Goal: Information Seeking & Learning: Find specific fact

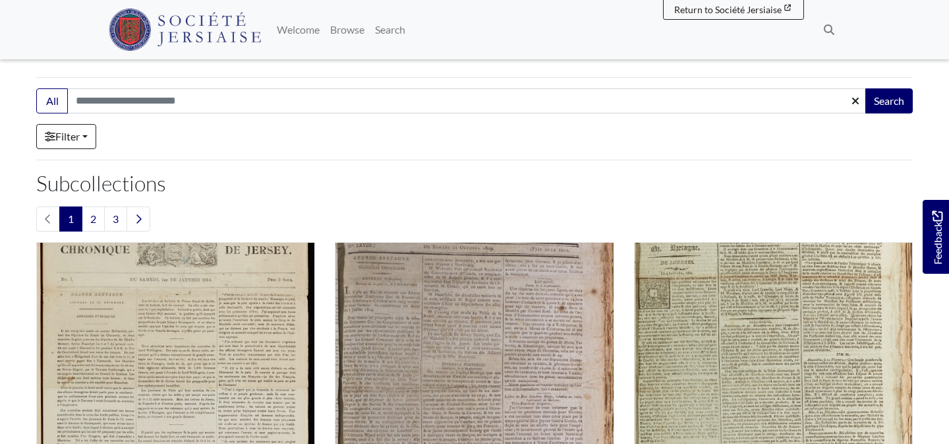
scroll to position [212, 0]
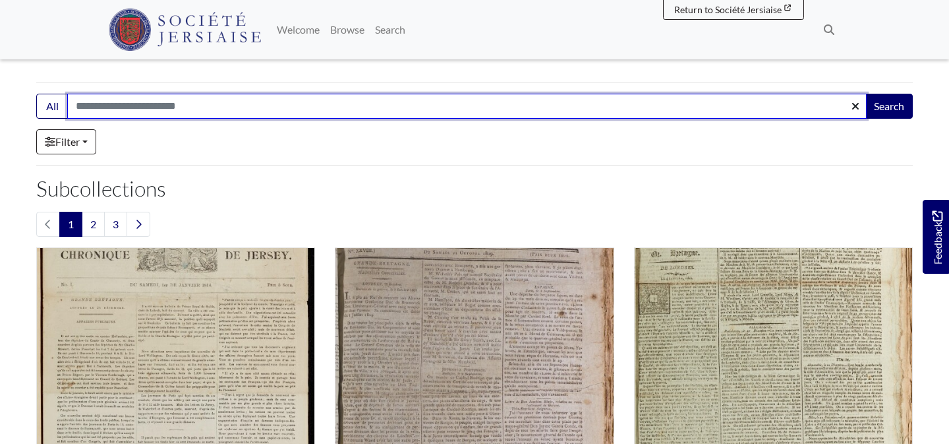
click at [239, 111] on input "Search:" at bounding box center [466, 106] width 799 height 25
type input "**********"
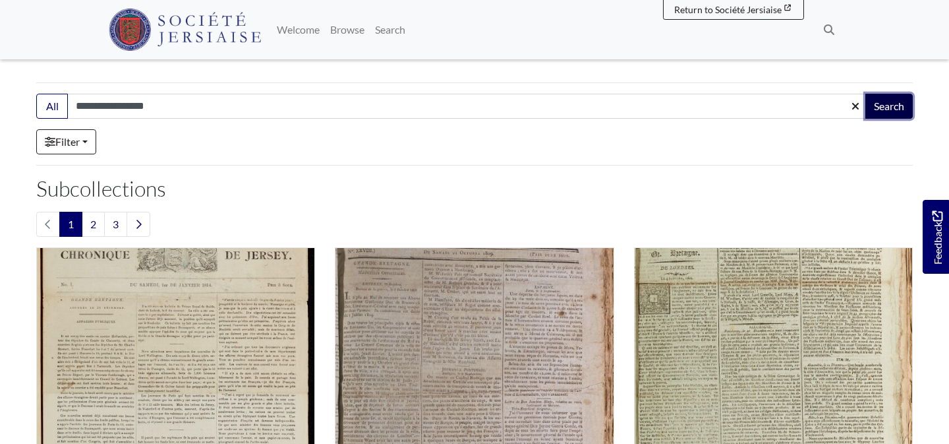
click at [890, 108] on button "Search" at bounding box center [888, 106] width 47 height 25
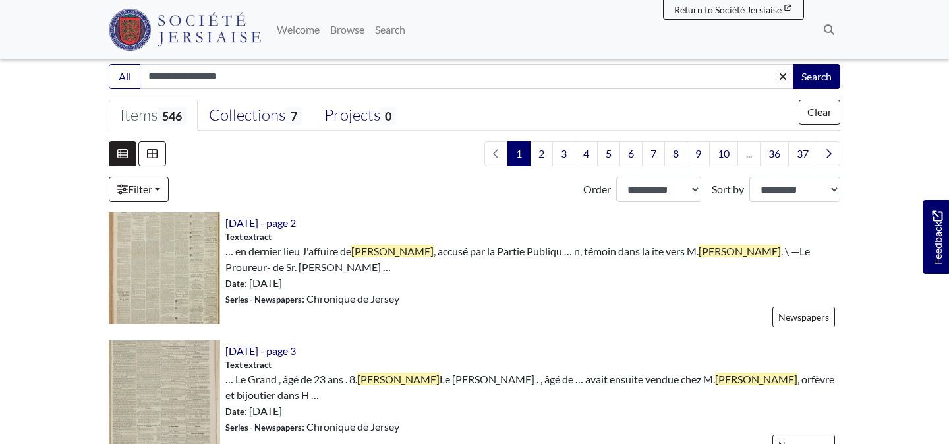
scroll to position [306, 0]
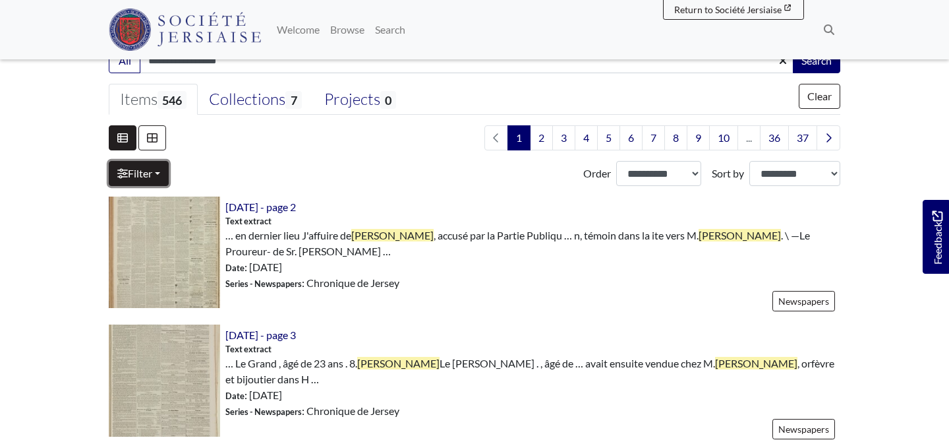
click at [141, 175] on link "Filter" at bounding box center [139, 173] width 60 height 25
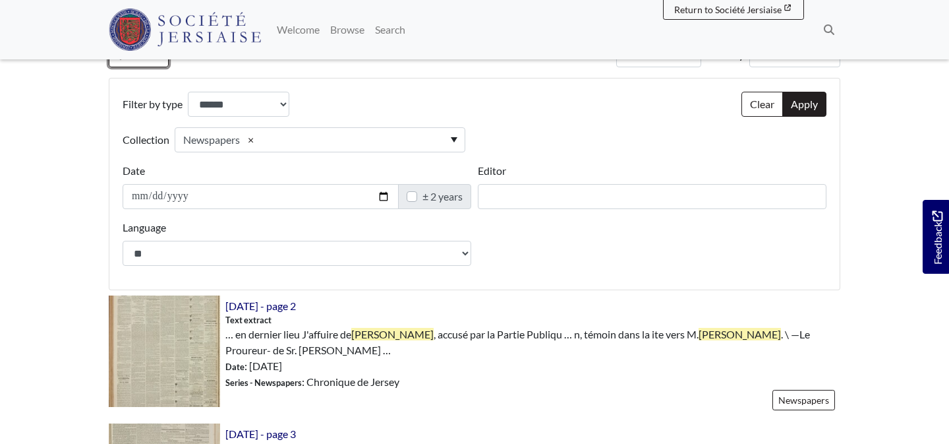
scroll to position [426, 0]
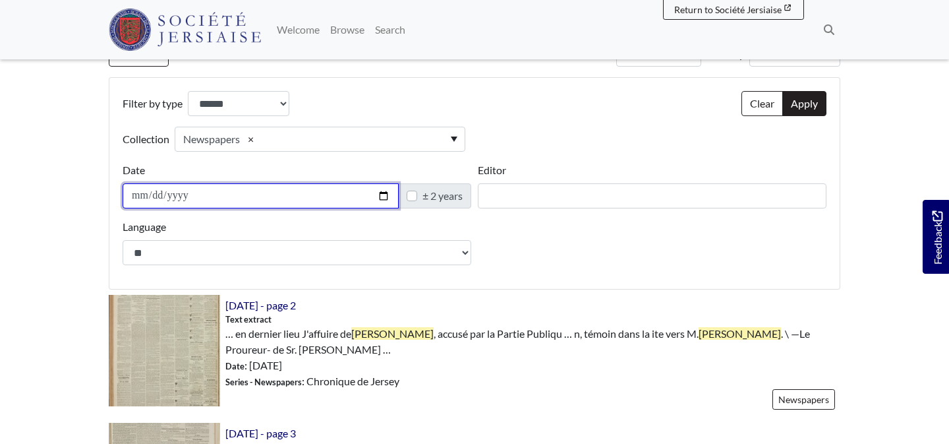
click at [158, 198] on input "Date" at bounding box center [261, 195] width 276 height 25
click at [190, 198] on input "Date" at bounding box center [261, 195] width 276 height 25
click at [422, 196] on label "± 2 years" at bounding box center [442, 196] width 40 height 16
click at [135, 194] on input "Date" at bounding box center [261, 195] width 276 height 25
type input "**********"
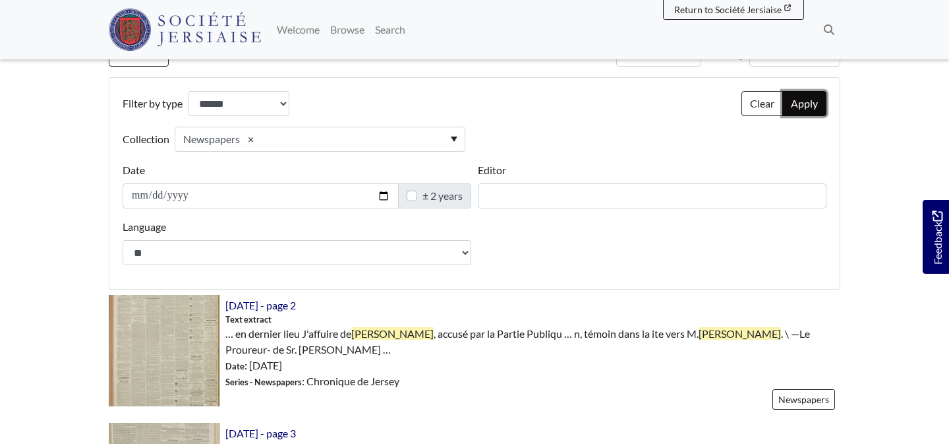
click at [807, 101] on button "Apply" at bounding box center [804, 103] width 44 height 25
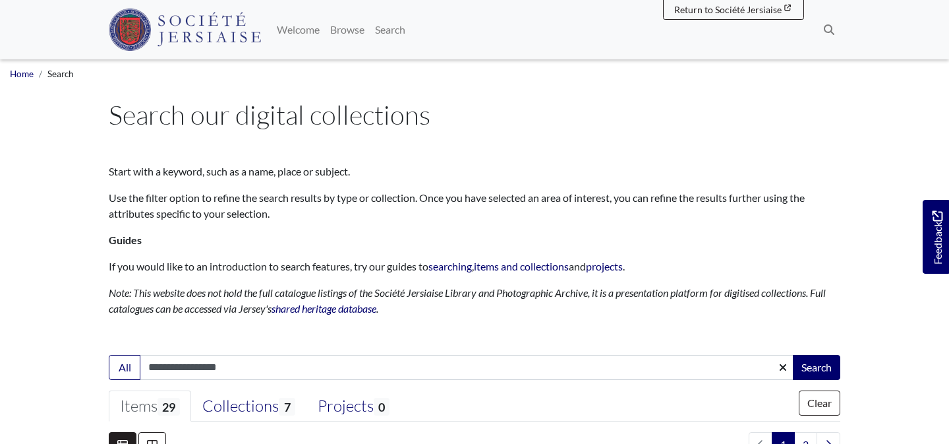
select select "***"
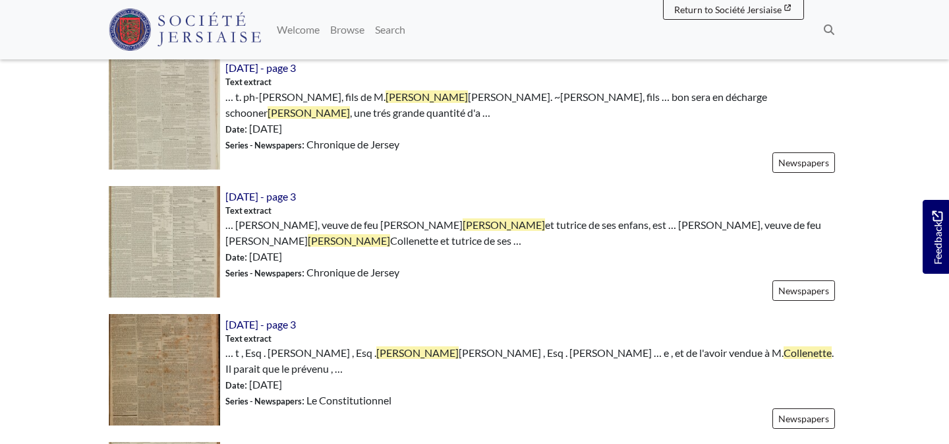
scroll to position [1564, 0]
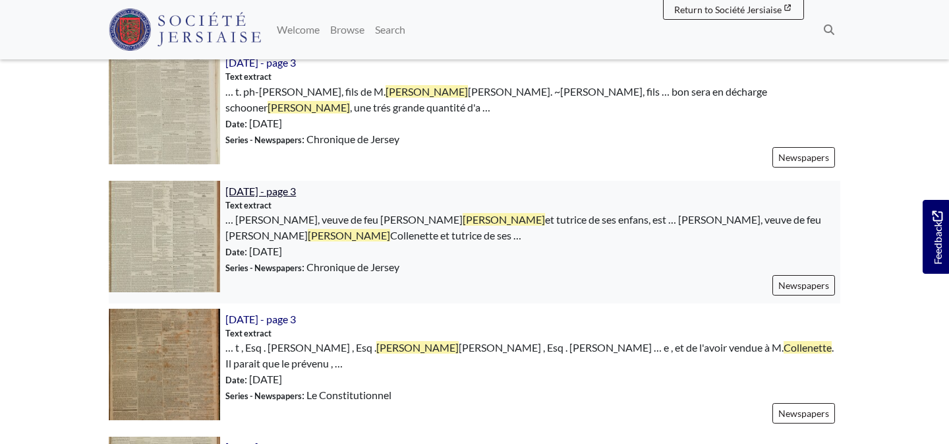
click at [296, 185] on span "30th January 1850 - page 3" at bounding box center [260, 191] width 71 height 13
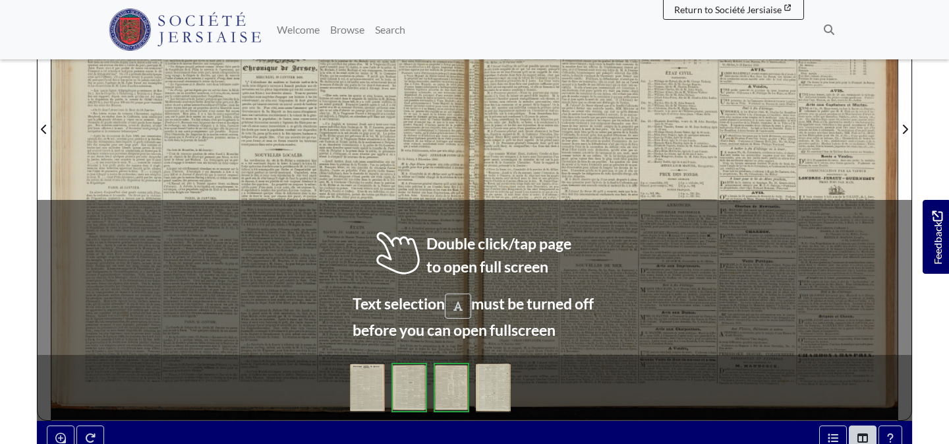
scroll to position [382, 0]
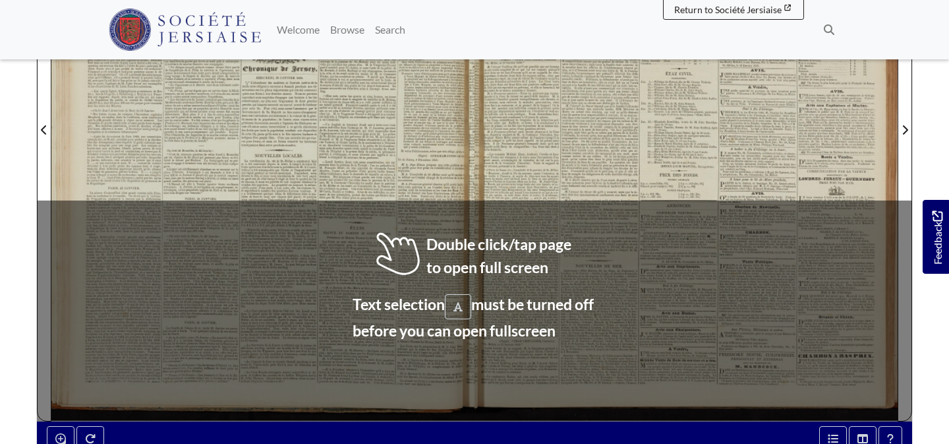
click at [482, 235] on div at bounding box center [685, 122] width 423 height 598
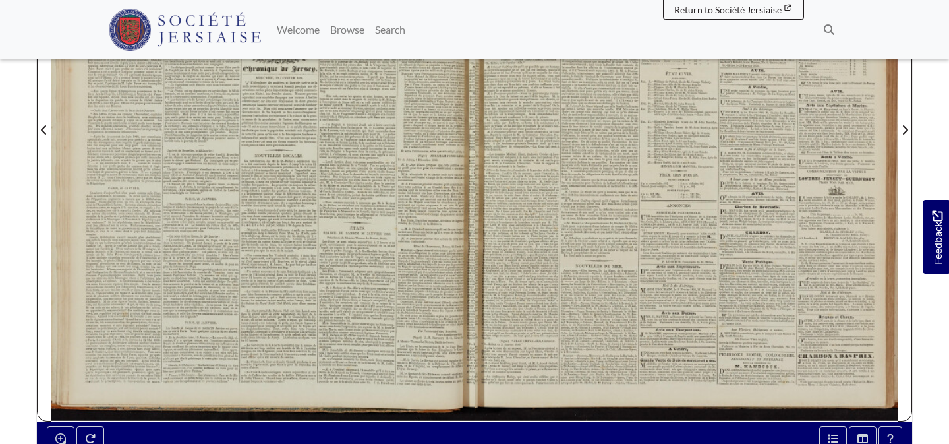
click at [432, 141] on div at bounding box center [262, 122] width 423 height 598
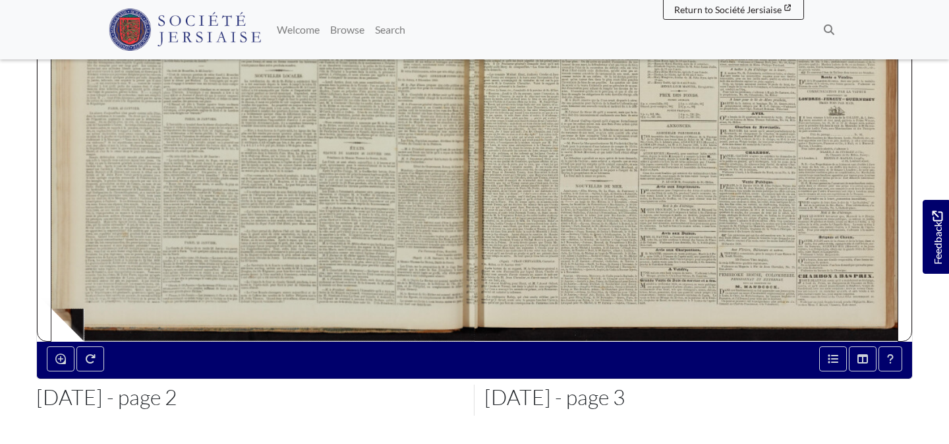
scroll to position [465, 0]
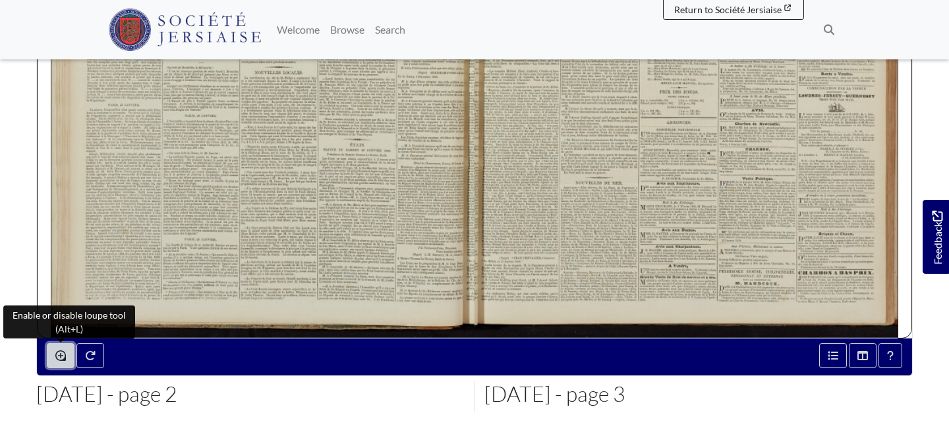
click at [59, 358] on icon "Enable or disable loupe tool (Alt+L)" at bounding box center [60, 355] width 11 height 11
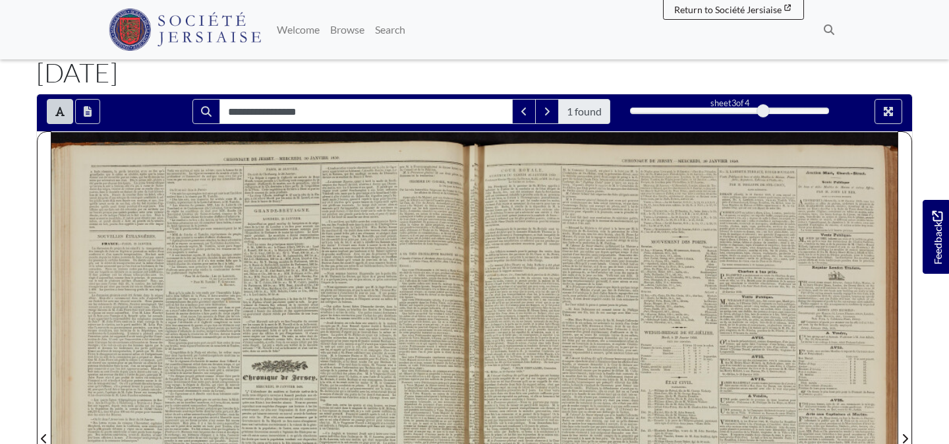
scroll to position [0, 0]
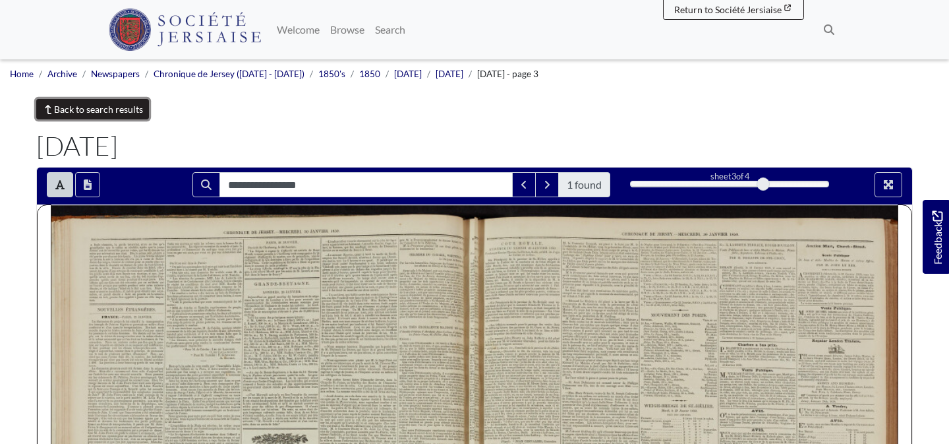
click at [90, 108] on link "Back to search results" at bounding box center [92, 109] width 113 height 20
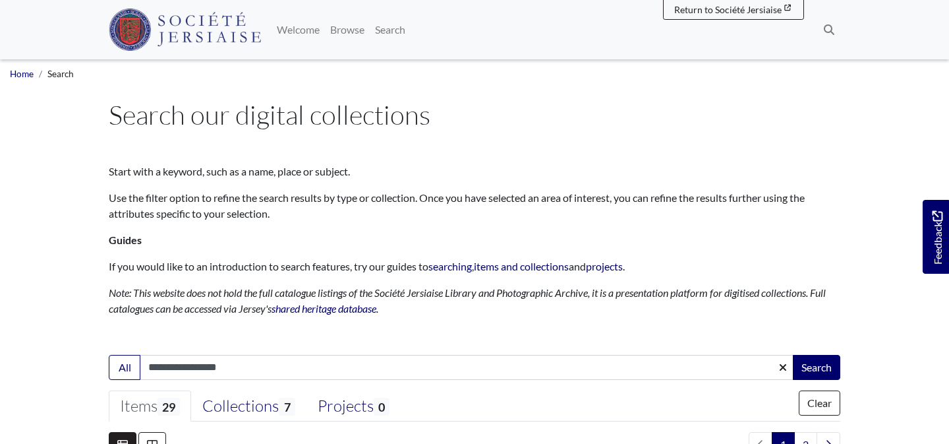
select select "***"
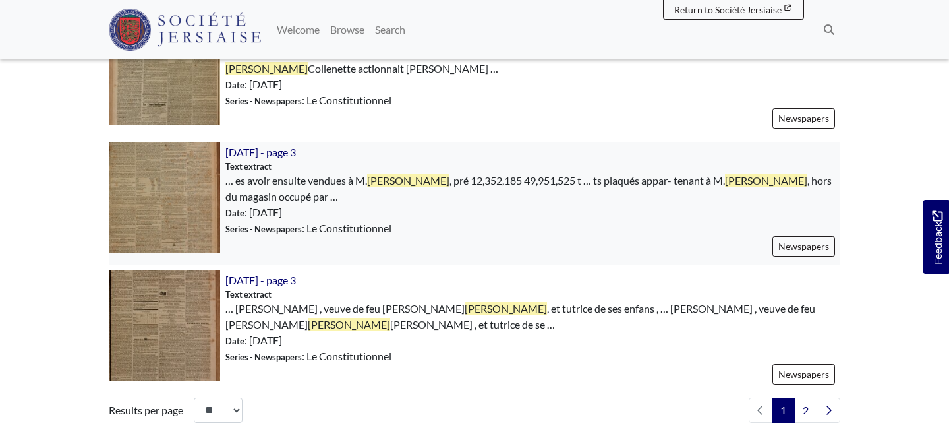
scroll to position [2244, 0]
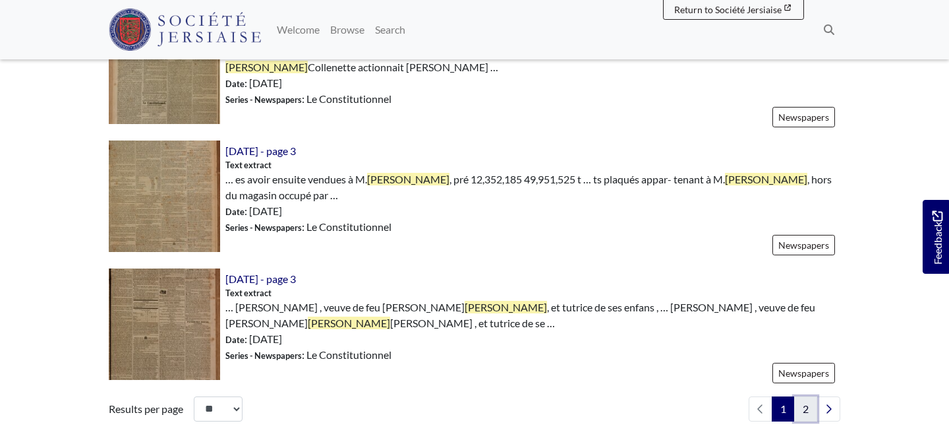
click at [803, 396] on link "2" at bounding box center [805, 408] width 23 height 25
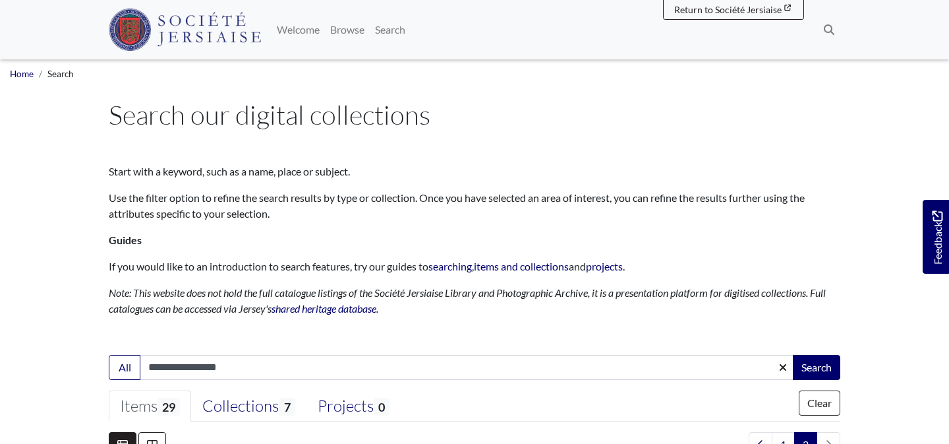
select select "***"
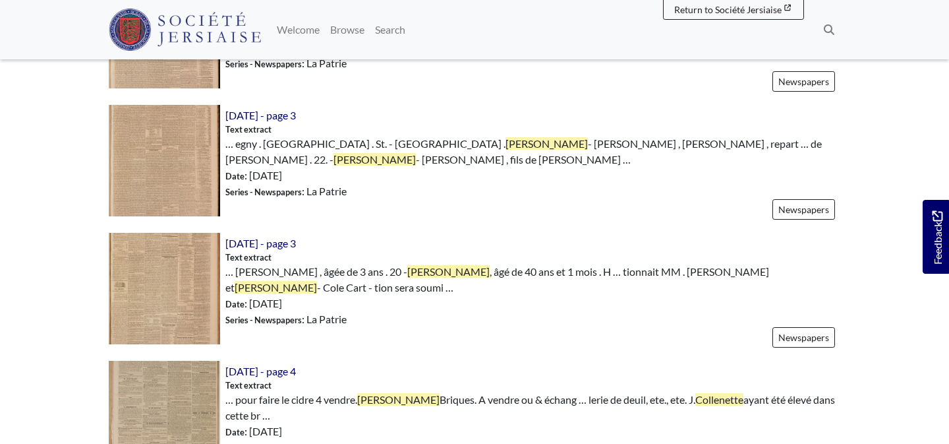
scroll to position [1768, 0]
click at [296, 236] on span "[DATE] - page 3" at bounding box center [260, 242] width 71 height 13
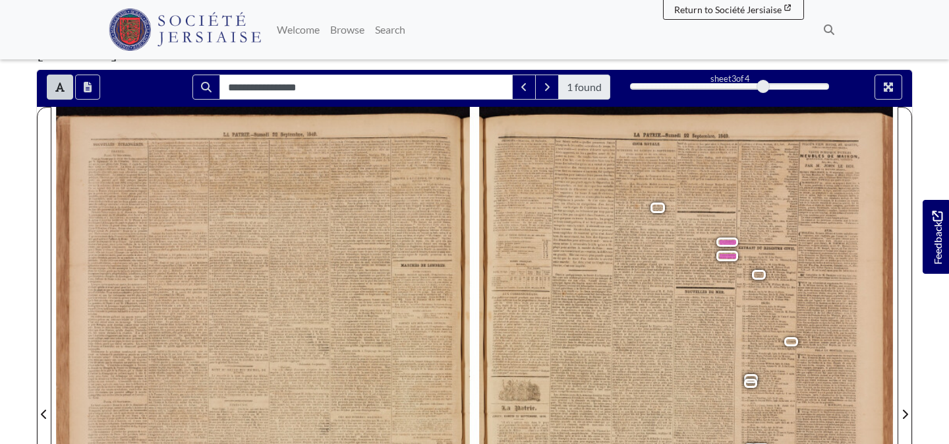
scroll to position [101, 0]
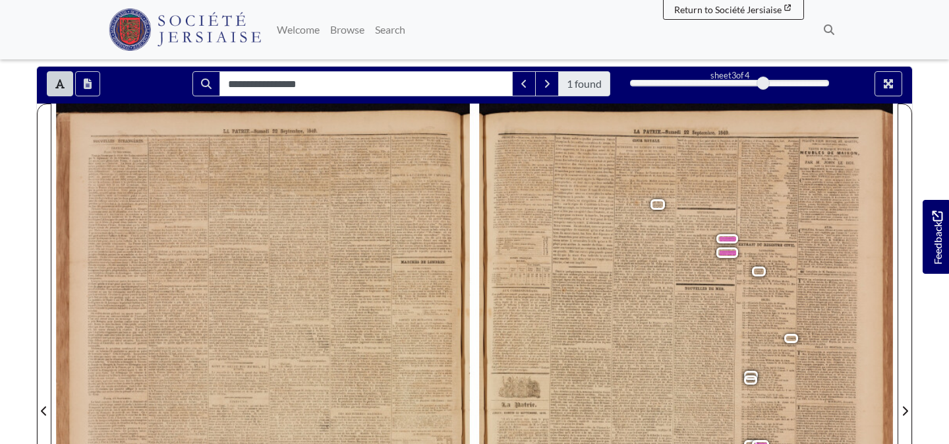
drag, startPoint x: 765, startPoint y: 82, endPoint x: 777, endPoint y: 82, distance: 11.9
click at [777, 82] on div "3" at bounding box center [729, 82] width 199 height 13
